Goal: Task Accomplishment & Management: Manage account settings

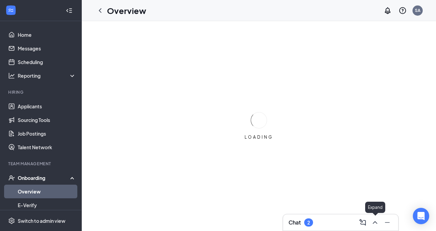
click at [375, 226] on icon "ChevronUp" at bounding box center [375, 222] width 8 height 8
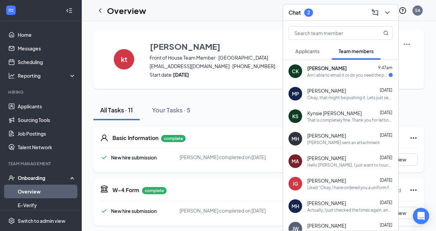
click at [350, 77] on div "Am I able to email it or do you need the physical form?" at bounding box center [347, 75] width 81 height 6
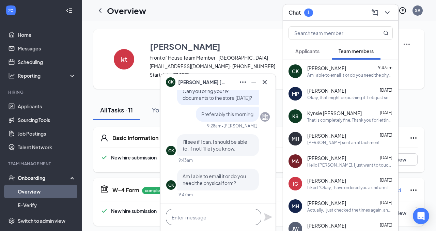
click at [209, 218] on textarea at bounding box center [213, 217] width 95 height 16
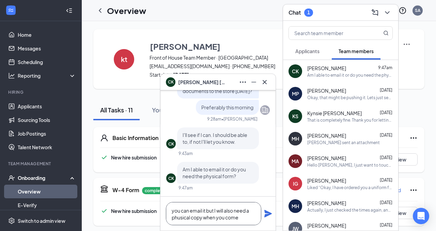
click at [182, 220] on textarea "you can email it but I will also need a phusical copy when you come" at bounding box center [213, 213] width 95 height 23
click at [181, 219] on textarea "you can email it but I will also need a phusical copy when you come" at bounding box center [213, 213] width 95 height 23
click at [241, 217] on textarea "you can email it but I will also need a physical copy when you come" at bounding box center [213, 213] width 95 height 23
type textarea "you can email it but I will also need a physical copy when you come."
click at [269, 214] on icon "Plane" at bounding box center [267, 213] width 7 height 7
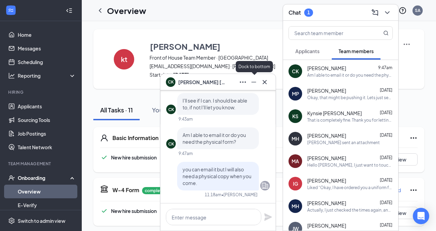
click at [255, 83] on icon "Minimize" at bounding box center [253, 82] width 8 height 8
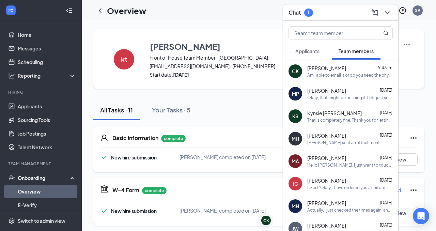
click at [311, 50] on span "Applicants" at bounding box center [307, 51] width 24 height 6
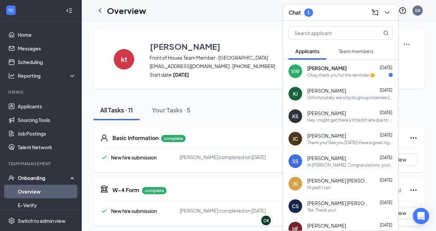
click at [319, 72] on div "Okay thank you for the reminder 😊" at bounding box center [341, 75] width 68 height 6
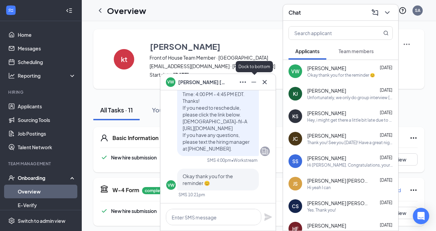
click at [254, 81] on icon "Minimize" at bounding box center [253, 82] width 8 height 8
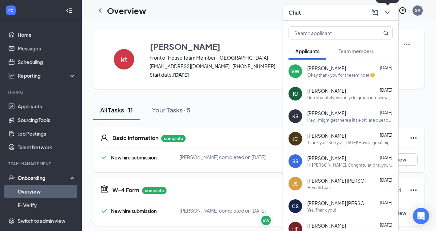
click at [387, 15] on icon "ChevronDown" at bounding box center [387, 13] width 8 height 8
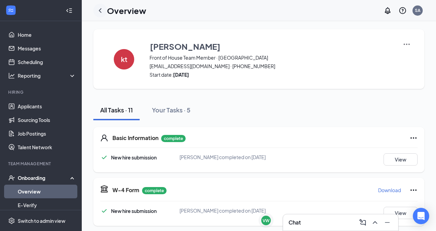
click at [99, 10] on icon "ChevronLeft" at bounding box center [100, 10] width 3 height 4
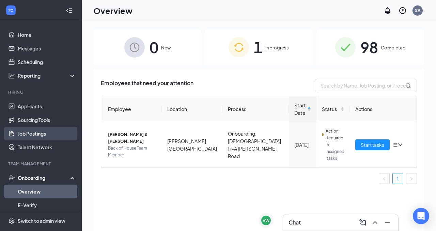
click at [31, 132] on link "Job Postings" at bounding box center [47, 134] width 58 height 14
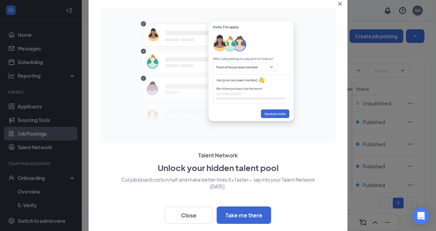
scroll to position [16, 0]
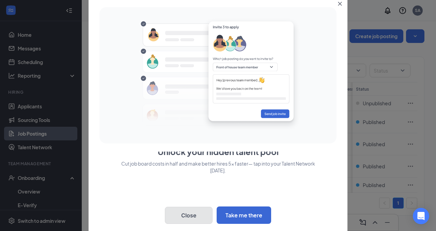
click at [191, 218] on button "Close" at bounding box center [189, 215] width 48 height 17
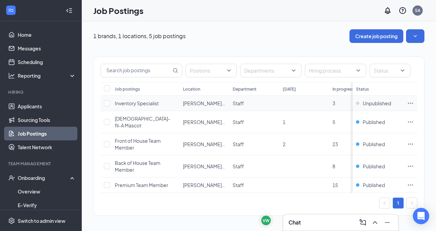
click at [111, 103] on td "Inventory Specialist" at bounding box center [145, 103] width 68 height 15
click at [107, 103] on input "checkbox" at bounding box center [107, 103] width 6 height 6
checkbox input "true"
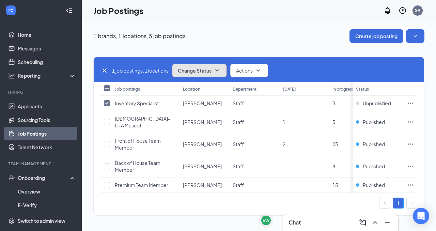
click at [223, 71] on button "Change Status" at bounding box center [199, 71] width 55 height 14
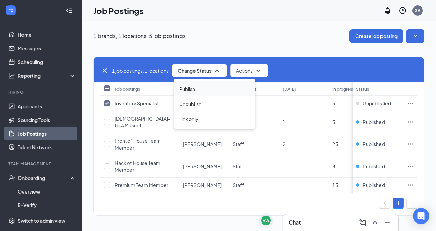
click at [198, 96] on div "Publish" at bounding box center [215, 88] width 82 height 15
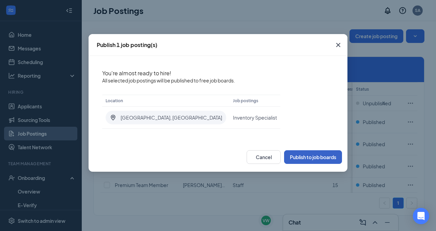
click at [313, 157] on button "Publish to job boards" at bounding box center [313, 157] width 58 height 14
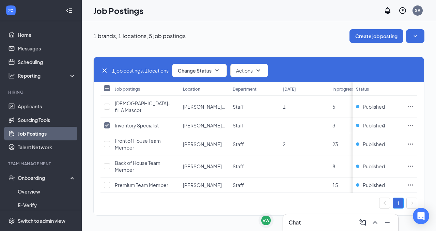
click at [104, 71] on icon "Cross" at bounding box center [104, 70] width 8 height 8
checkbox input "false"
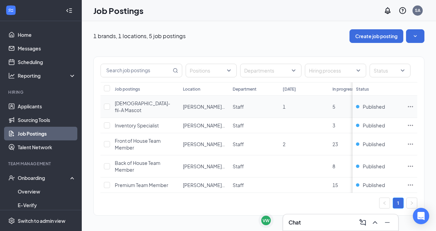
click at [147, 103] on span "[DEMOGRAPHIC_DATA]-fil-A Mascot" at bounding box center [142, 106] width 55 height 13
